Goal: Task Accomplishment & Management: Complete application form

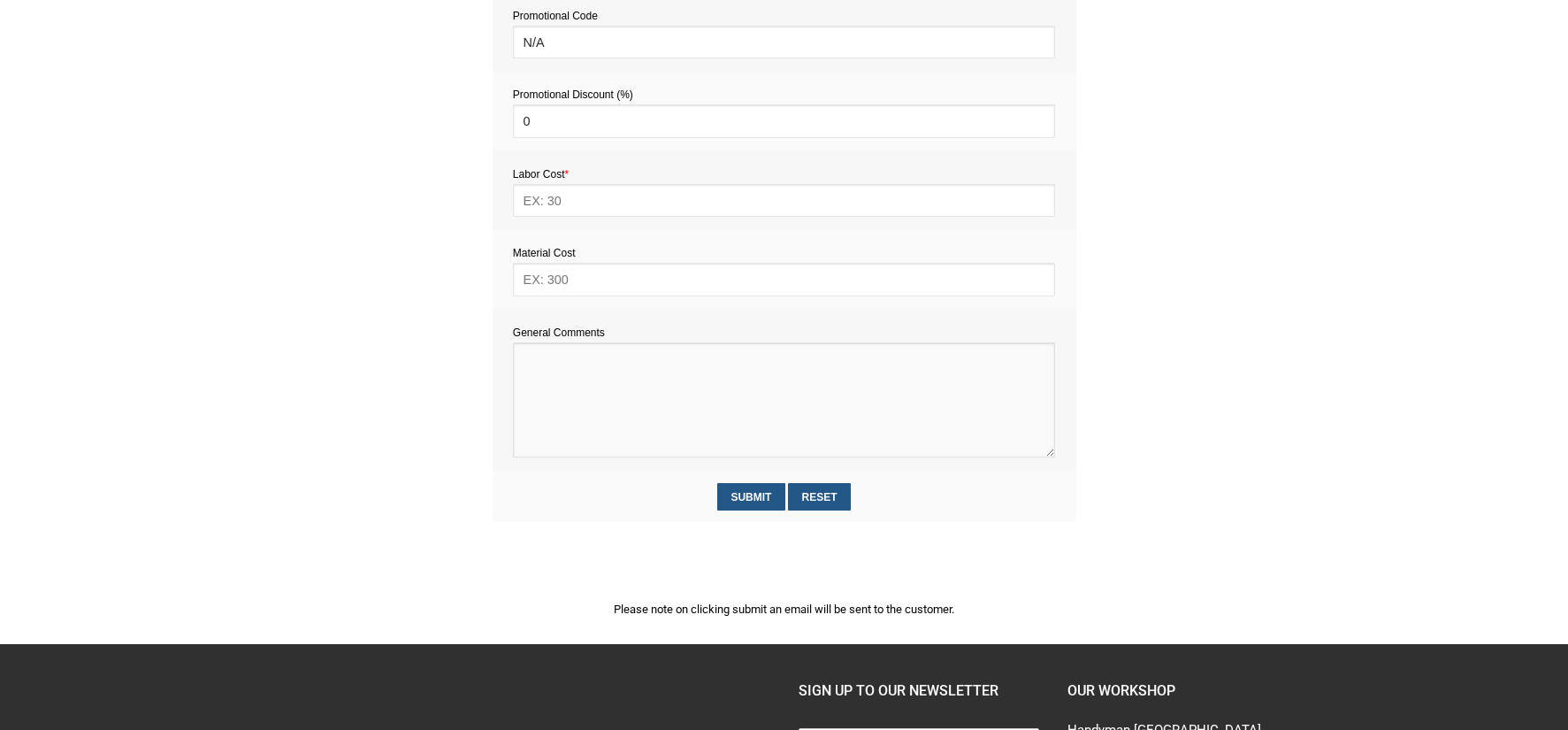
paste textarea "Hi, seeking a handyman for multiple jobs in early-mid September: 1. Installatio…"
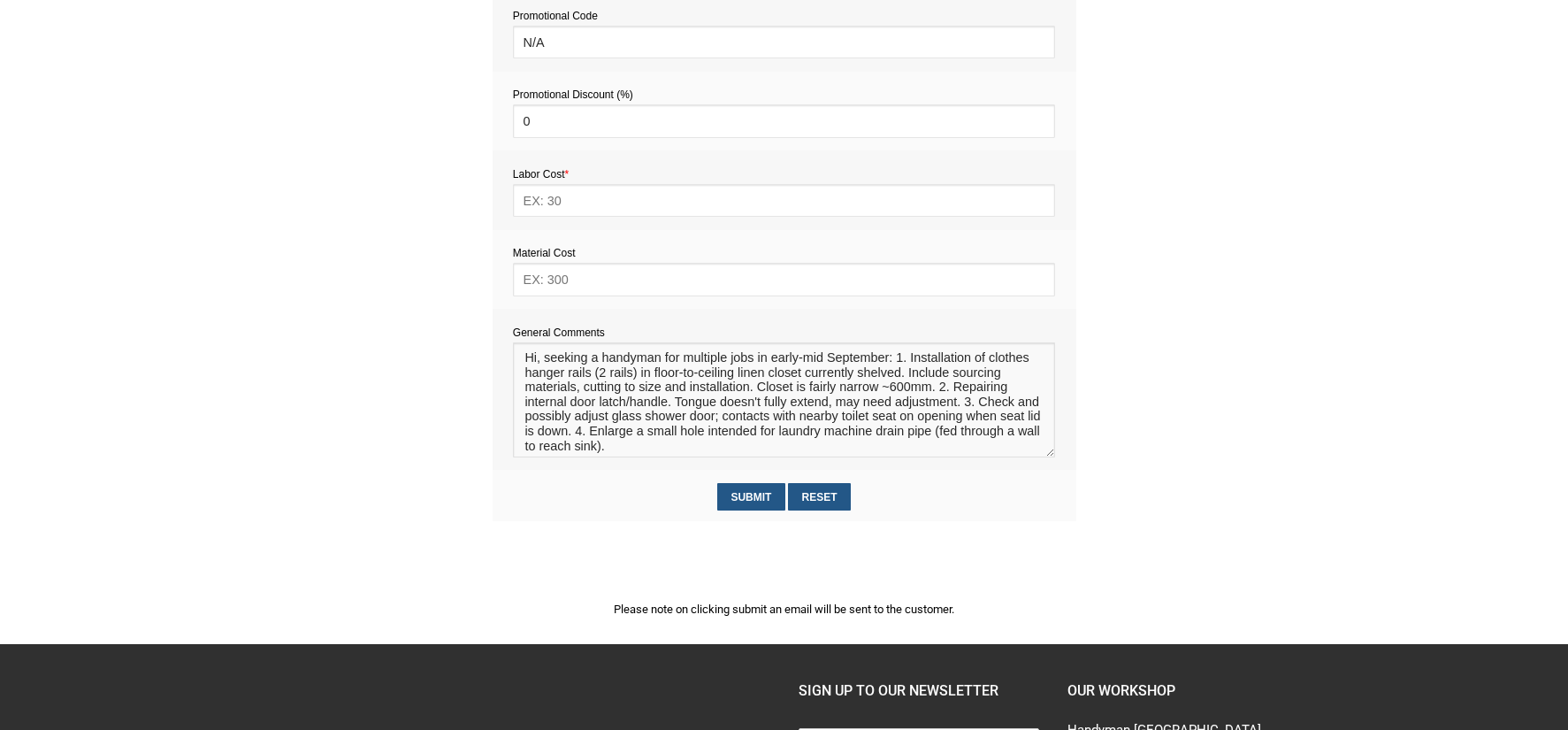
drag, startPoint x: 899, startPoint y: 360, endPoint x: 506, endPoint y: 350, distance: 393.1
click at [506, 350] on td "General Comments" at bounding box center [784, 389] width 583 height 161
click at [582, 422] on textarea at bounding box center [784, 400] width 542 height 115
click at [594, 424] on textarea at bounding box center [784, 400] width 542 height 115
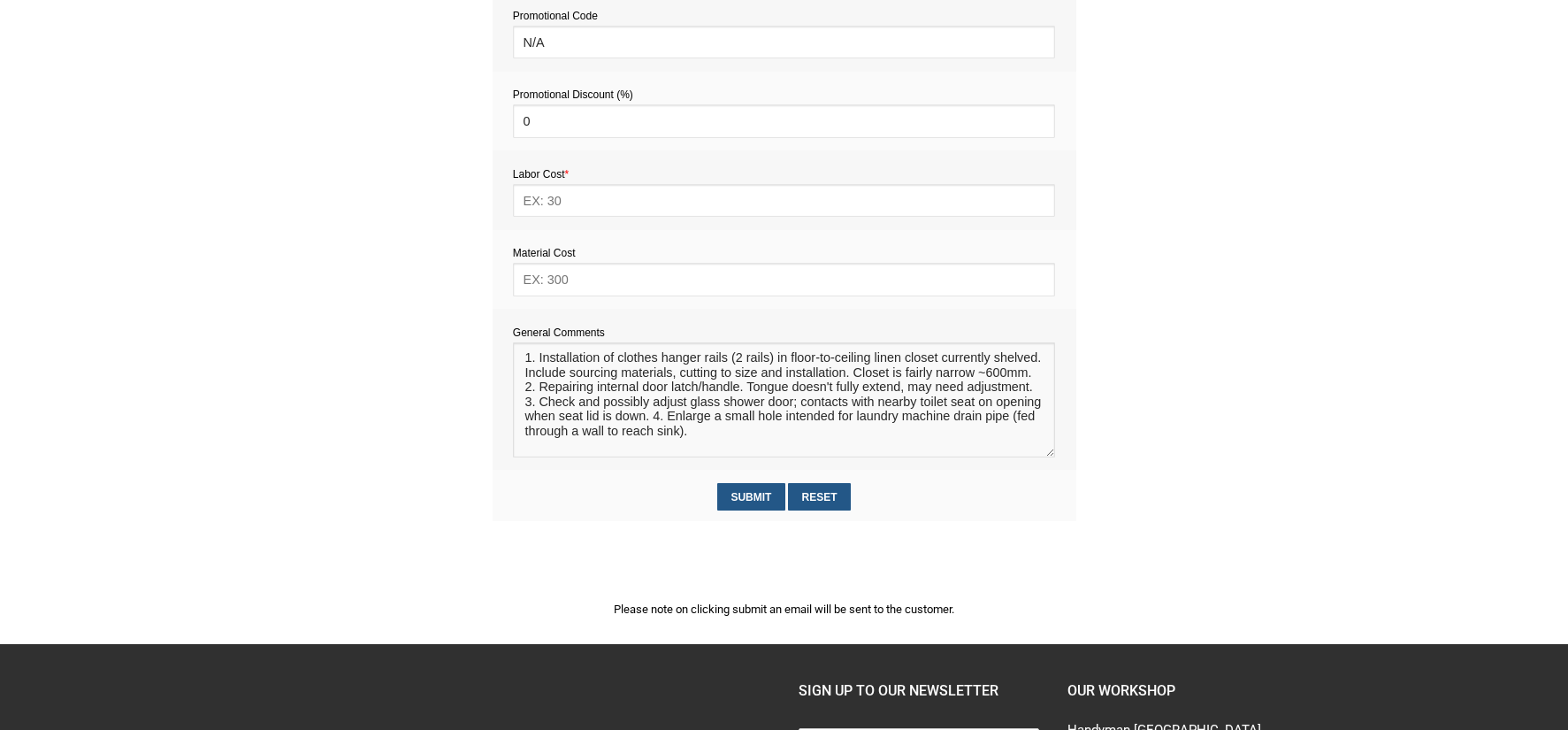
scroll to position [41, 0]
click at [703, 440] on textarea at bounding box center [784, 400] width 542 height 115
click at [584, 421] on textarea at bounding box center [784, 400] width 542 height 115
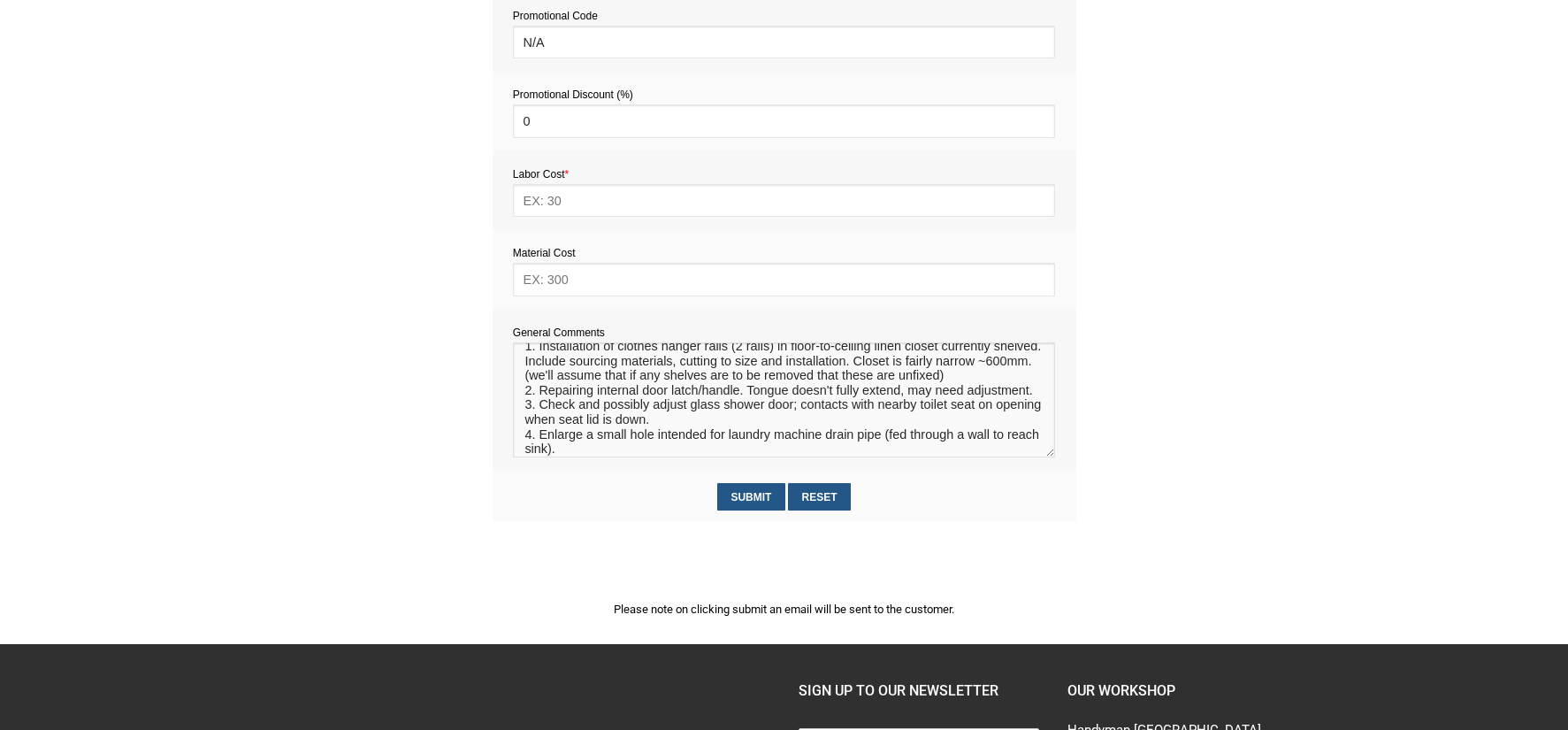
scroll to position [34, 0]
click at [610, 413] on textarea at bounding box center [784, 400] width 542 height 115
click at [711, 422] on textarea at bounding box center [784, 400] width 542 height 115
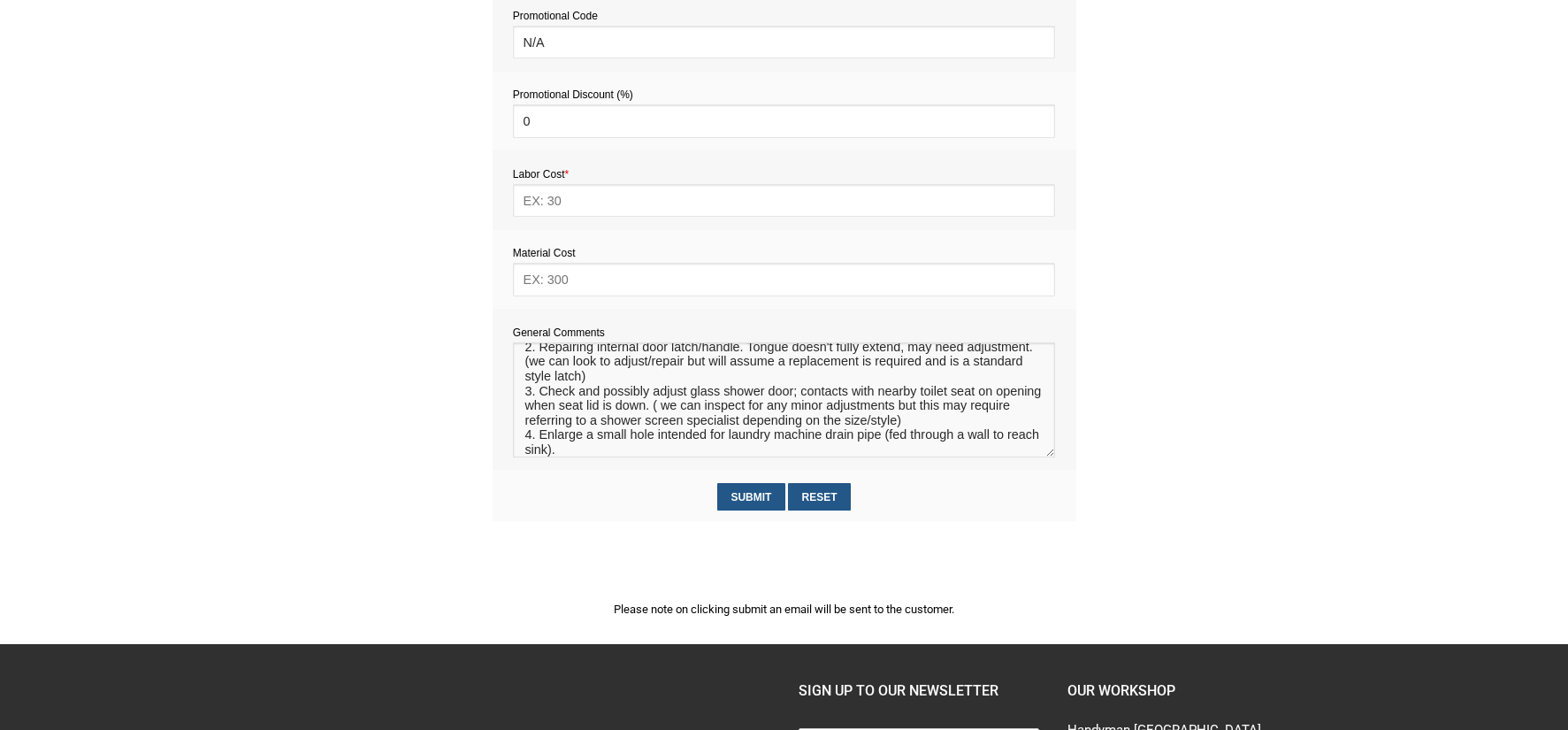
click at [703, 424] on textarea at bounding box center [784, 400] width 542 height 115
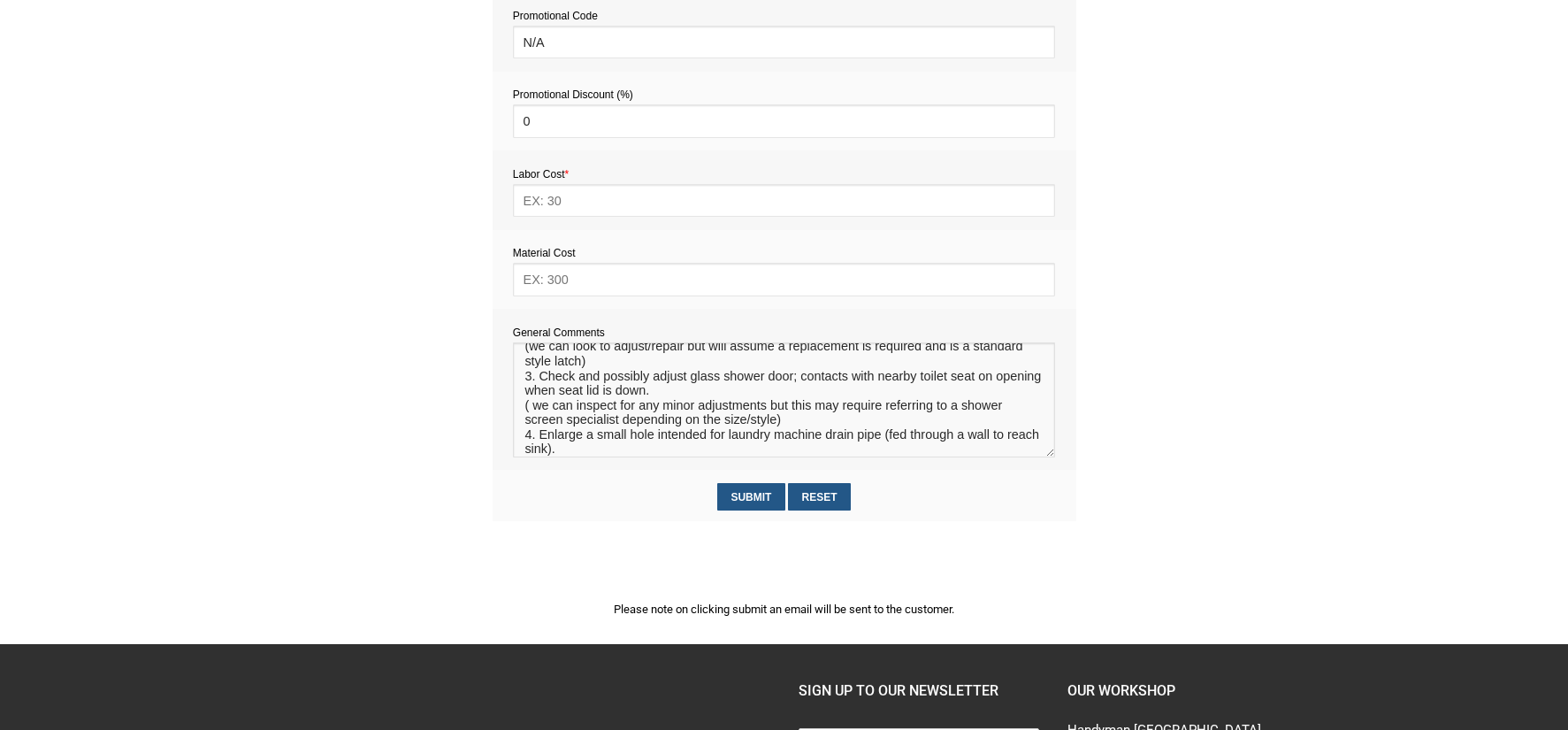
scroll to position [128, 0]
click at [600, 446] on textarea at bounding box center [784, 400] width 542 height 115
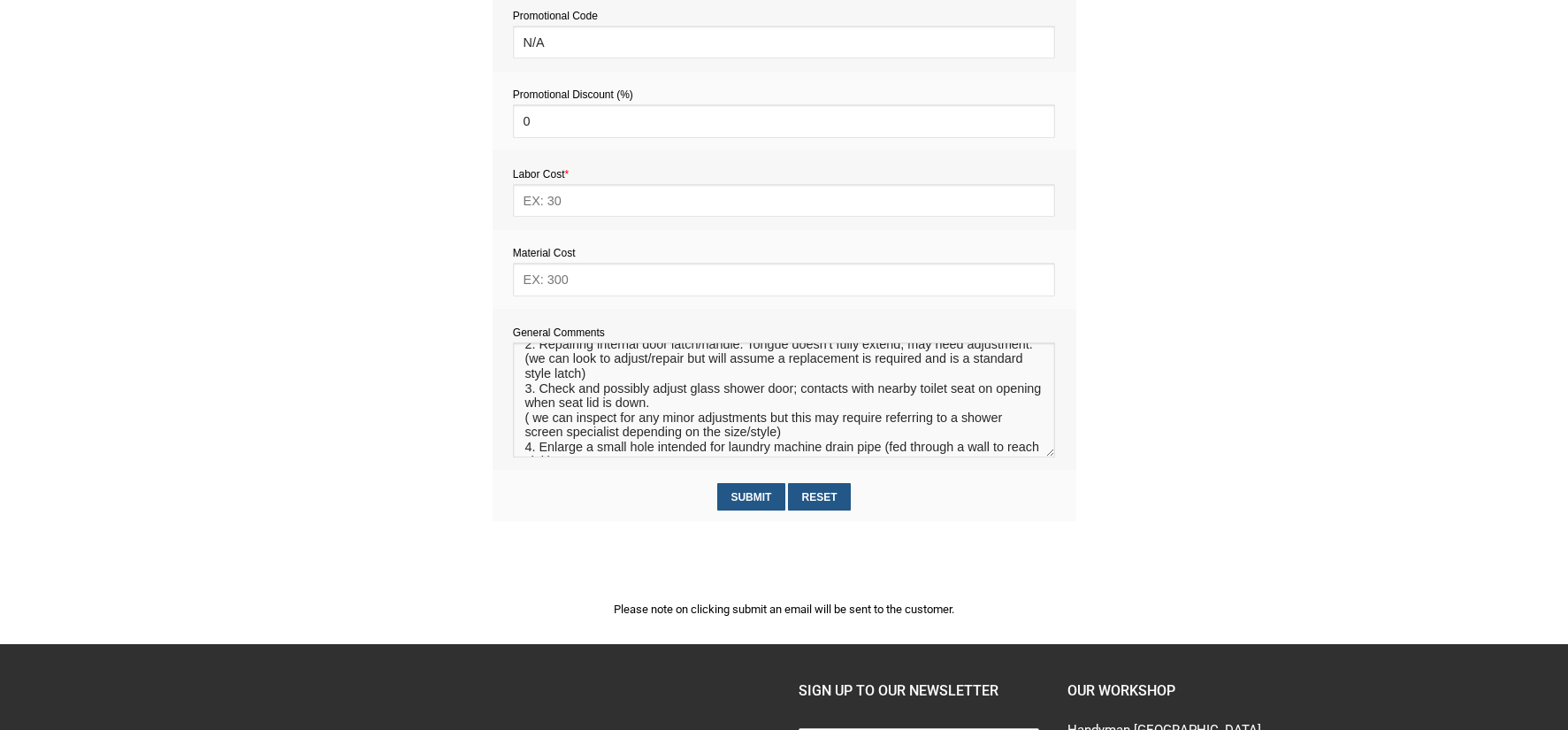
scroll to position [28, 0]
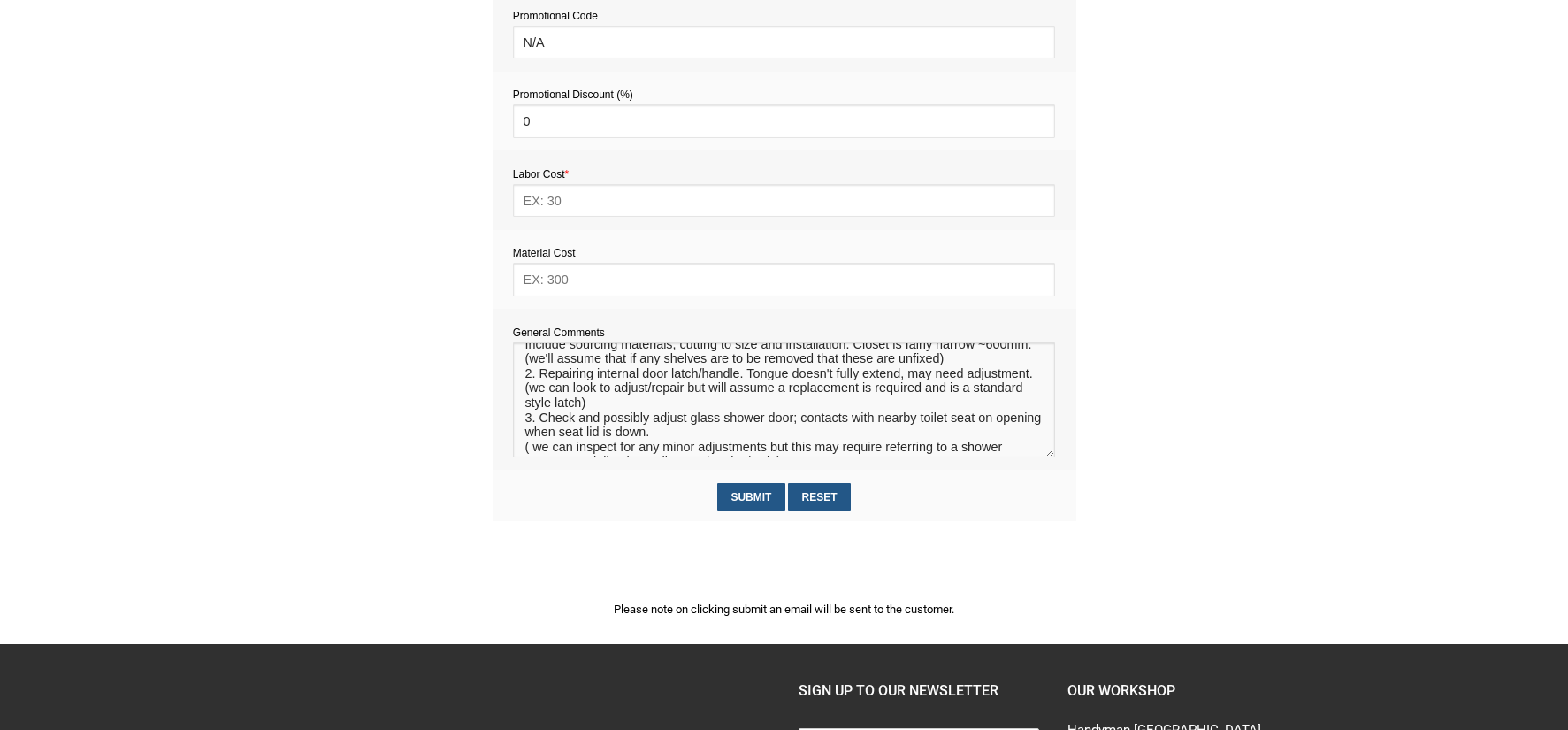
type textarea "1. Installation of clothes hanger rails (2 rails) in floor-to-ceiling linen clo…"
click at [560, 208] on input "text" at bounding box center [784, 200] width 542 height 33
type input "374"
click at [560, 282] on input "text" at bounding box center [784, 279] width 542 height 33
type input "60"
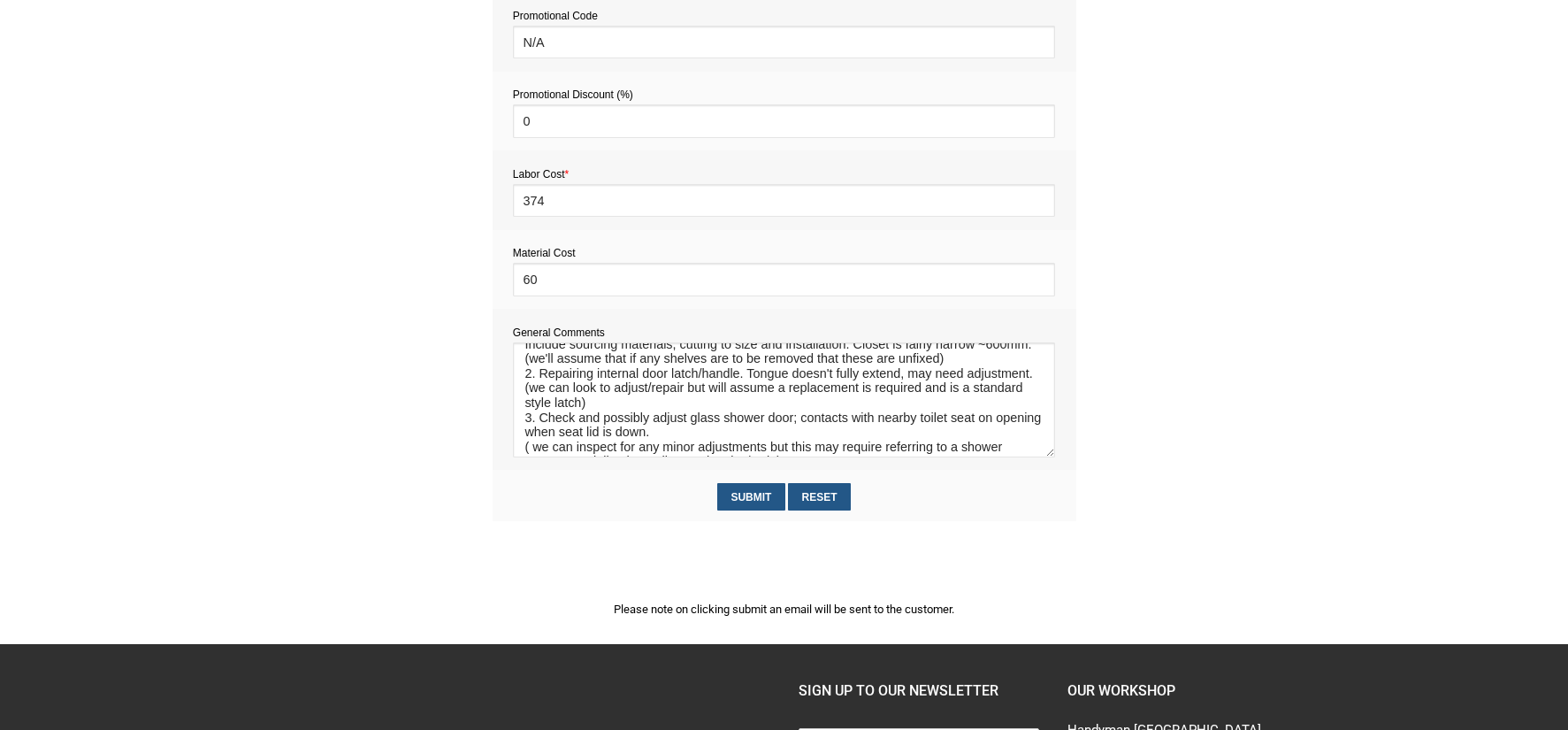
click at [427, 399] on section "2345e2c5d5f72562f27550317fc0dec589e7a86bab2aadbe371c77e88a3318c7 f6879ebfd450a6…" at bounding box center [784, 246] width 1568 height 797
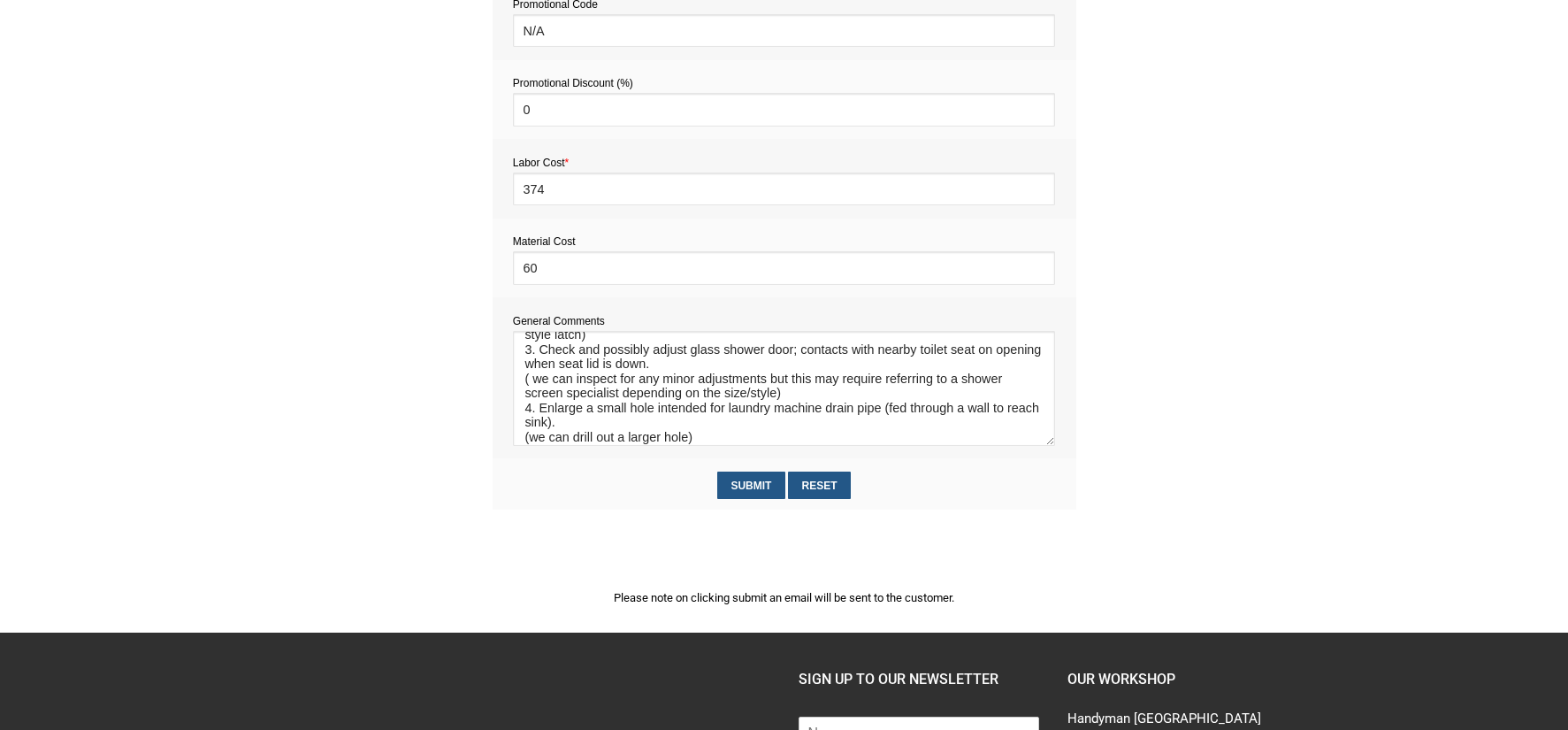
scroll to position [111, 0]
click at [746, 488] on input "Submit" at bounding box center [751, 485] width 68 height 27
